Goal: Find specific page/section: Find specific page/section

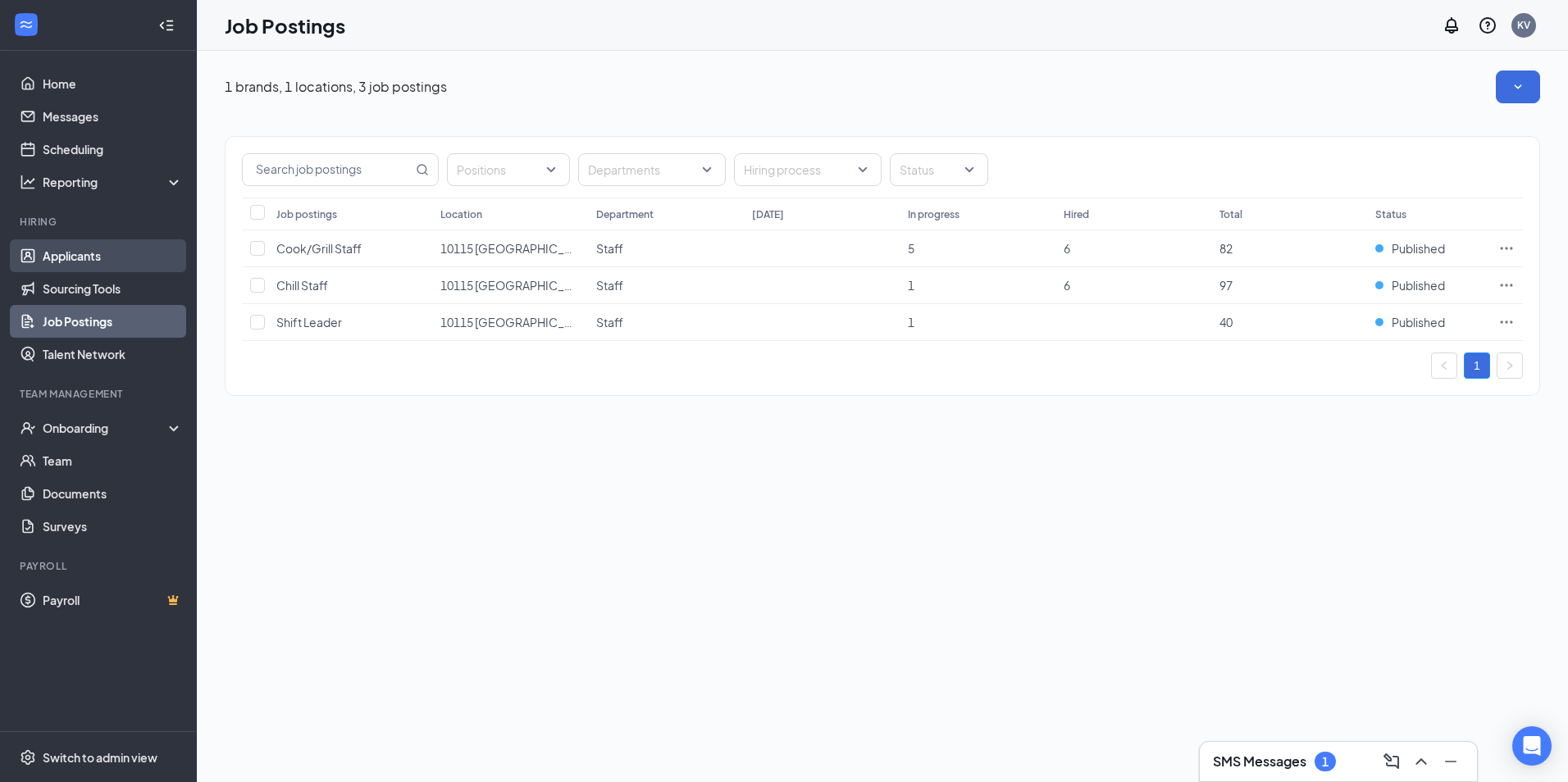
click at [114, 249] on link "Applicants" at bounding box center [113, 256] width 140 height 33
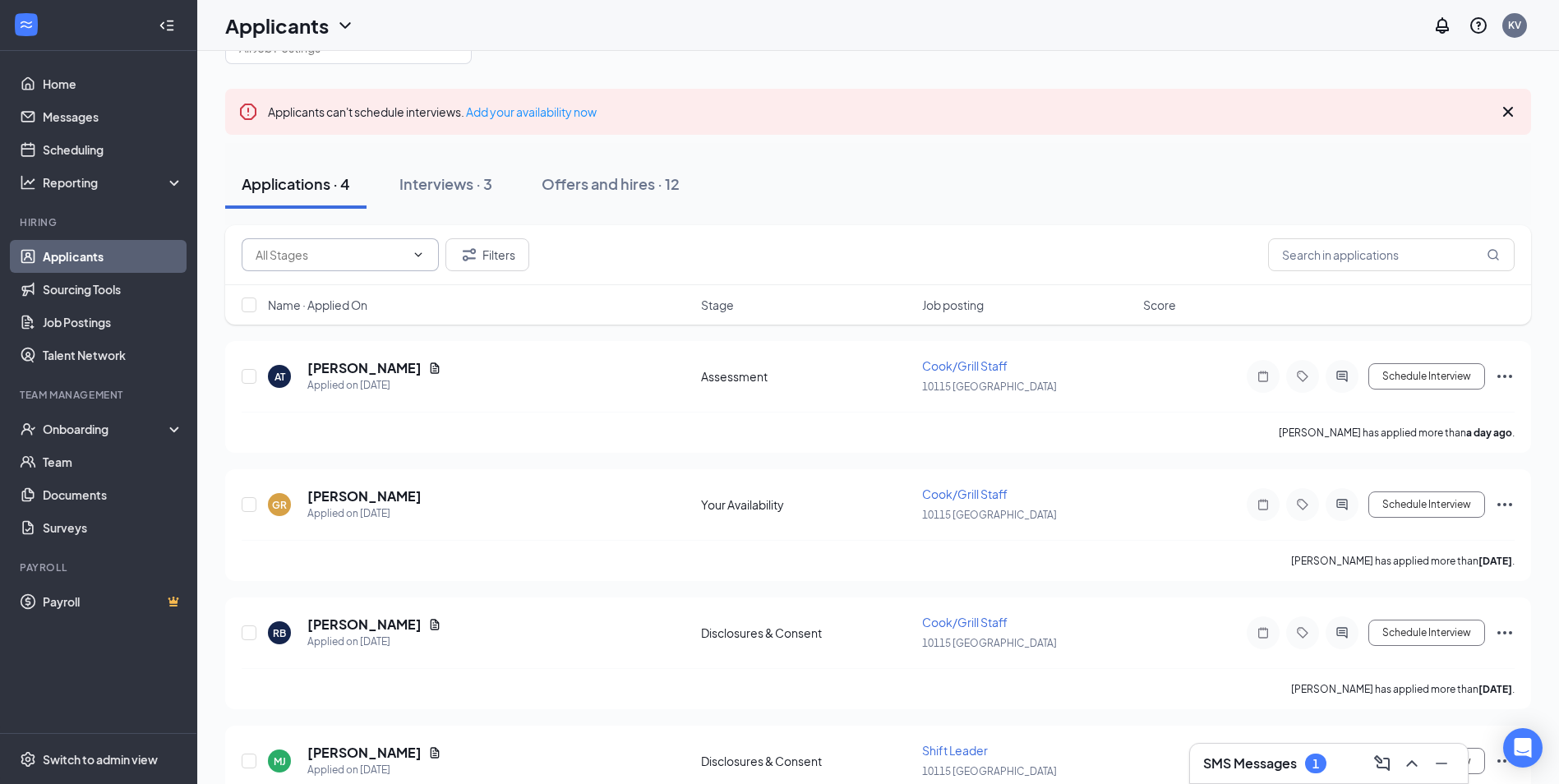
scroll to position [129, 0]
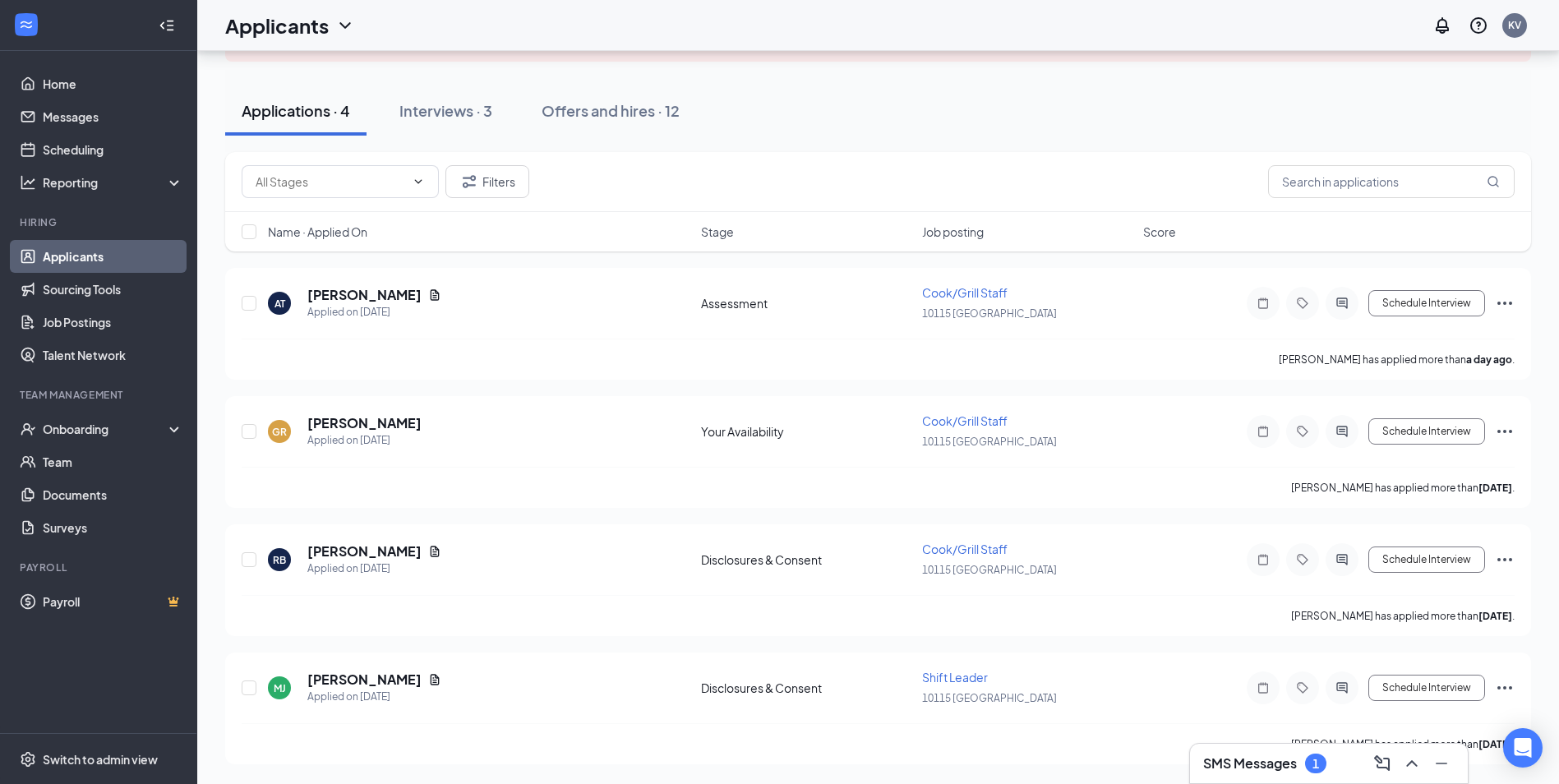
click at [30, 64] on ul "Home Messages Scheduling Reporting Hiring Applicants Sourcing Tools Job Posting…" at bounding box center [98, 392] width 197 height 682
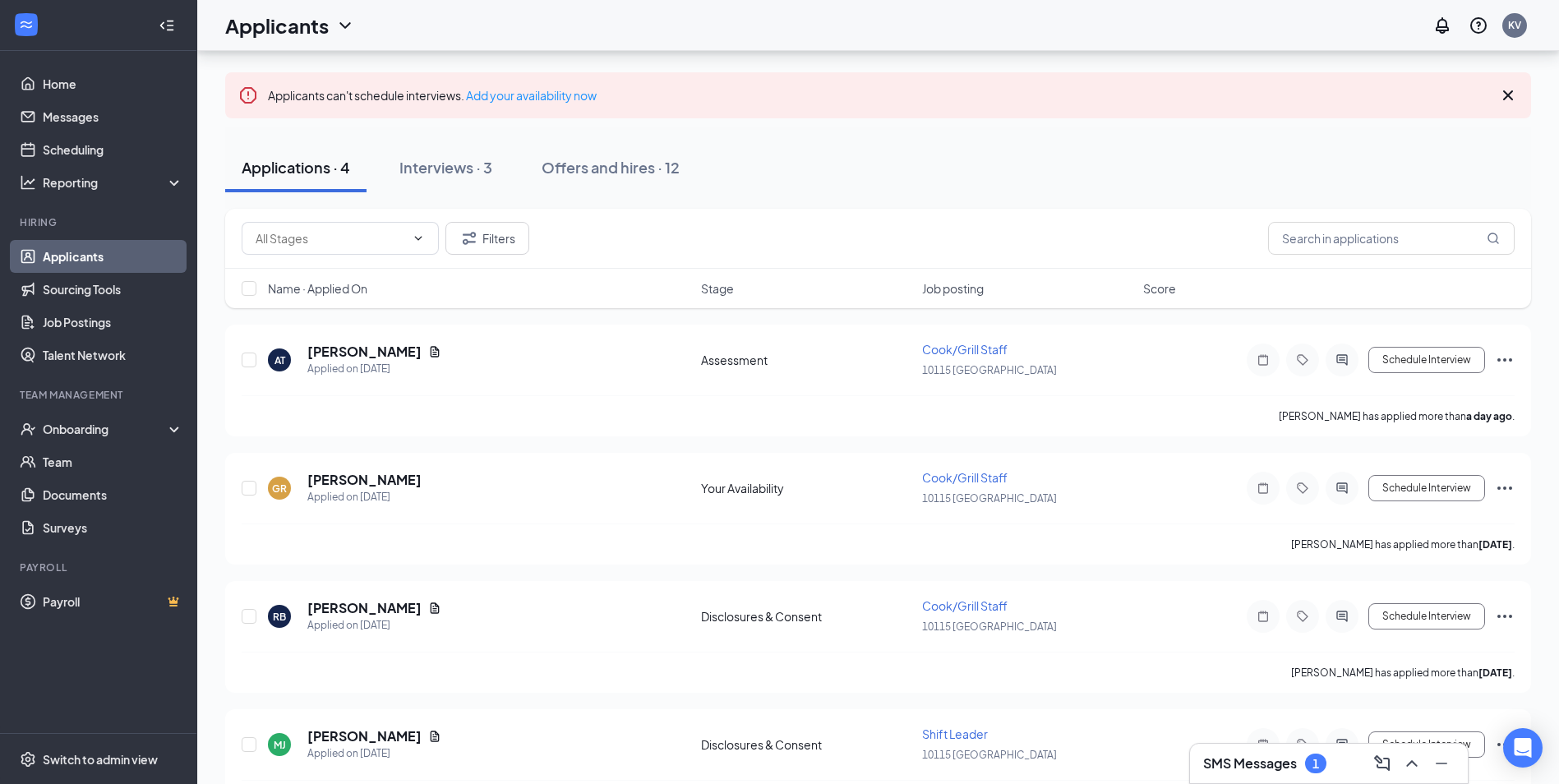
scroll to position [0, 0]
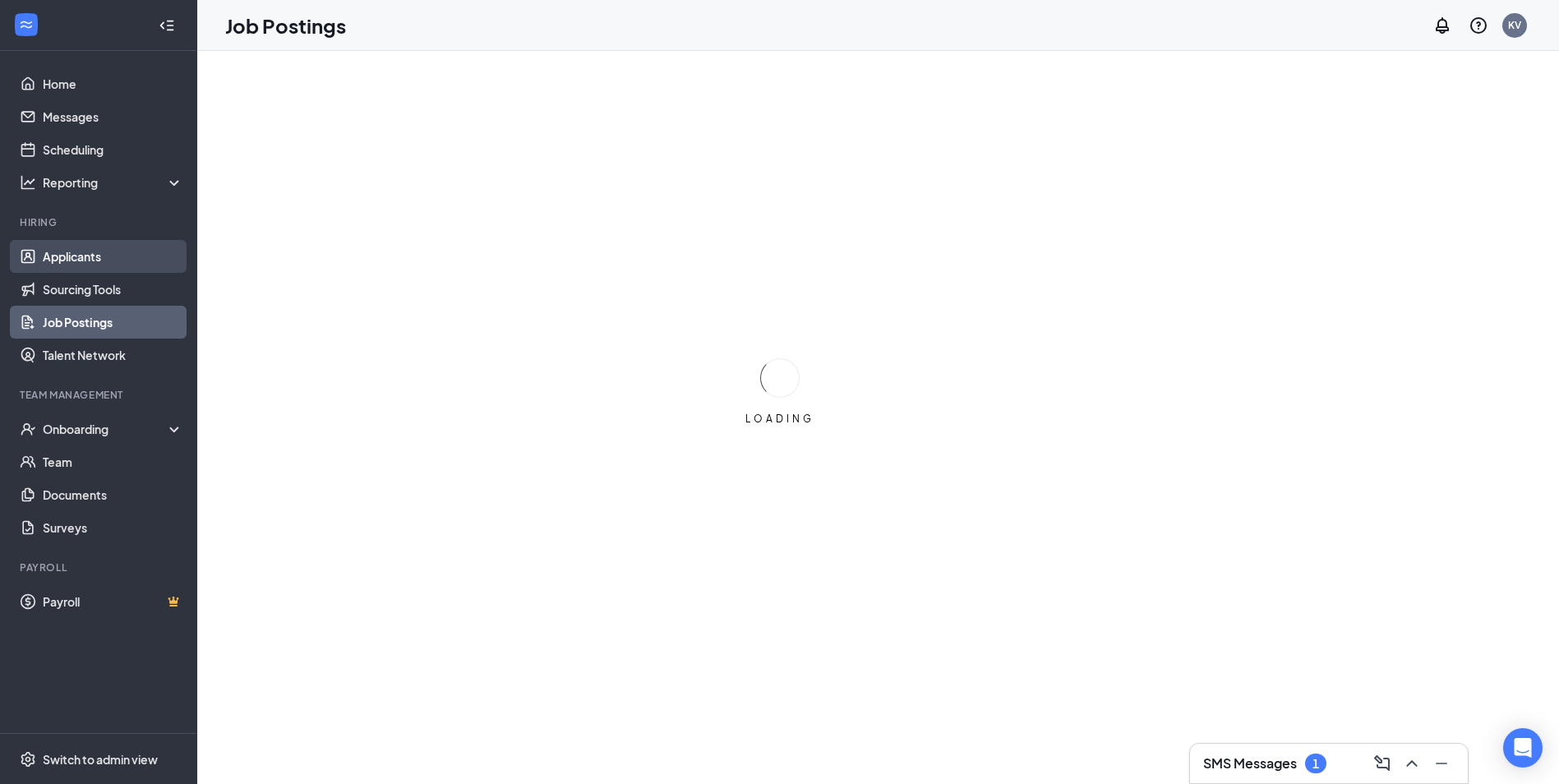
click at [139, 252] on link "Applicants" at bounding box center [113, 256] width 140 height 33
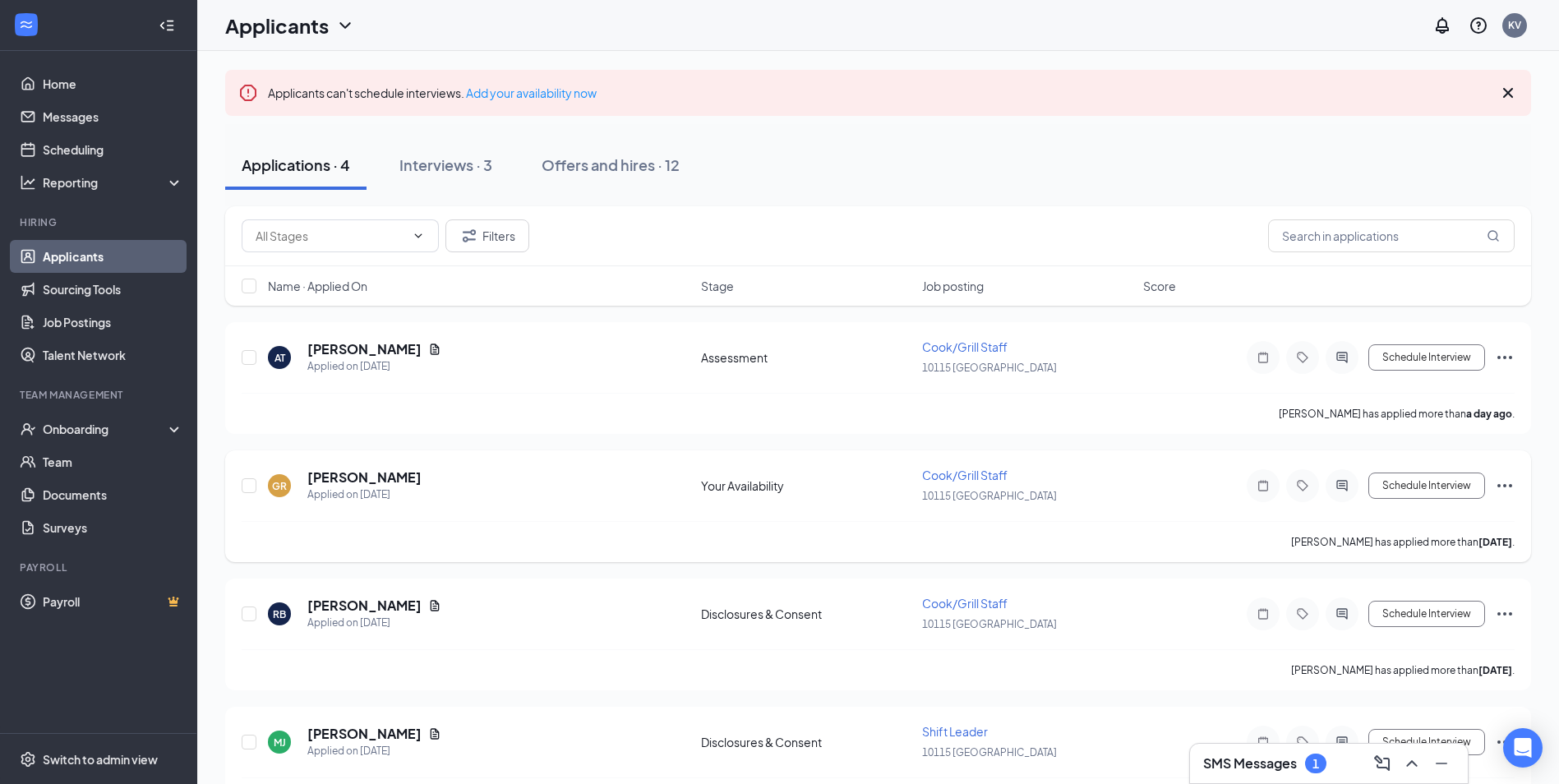
scroll to position [129, 0]
